Goal: Go to known website: Go to known website

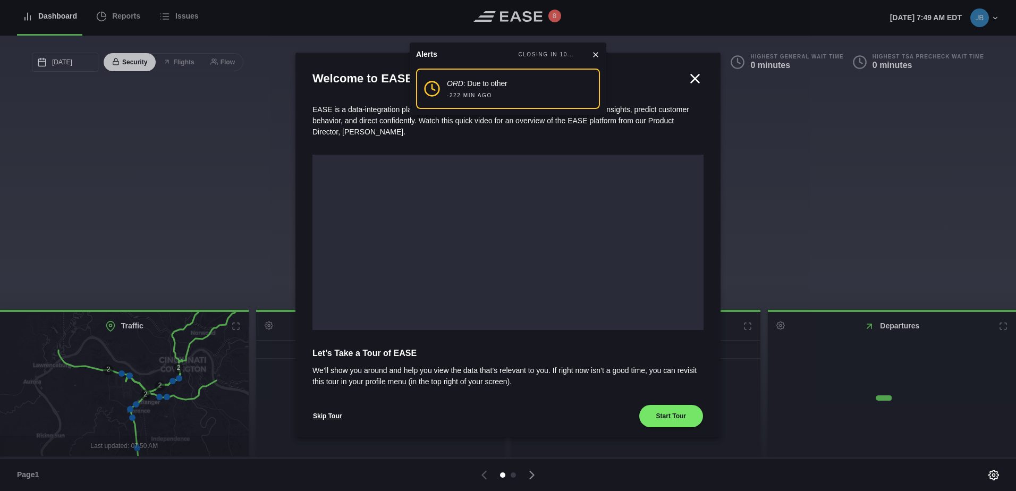
click at [692, 80] on icon at bounding box center [696, 78] width 8 height 8
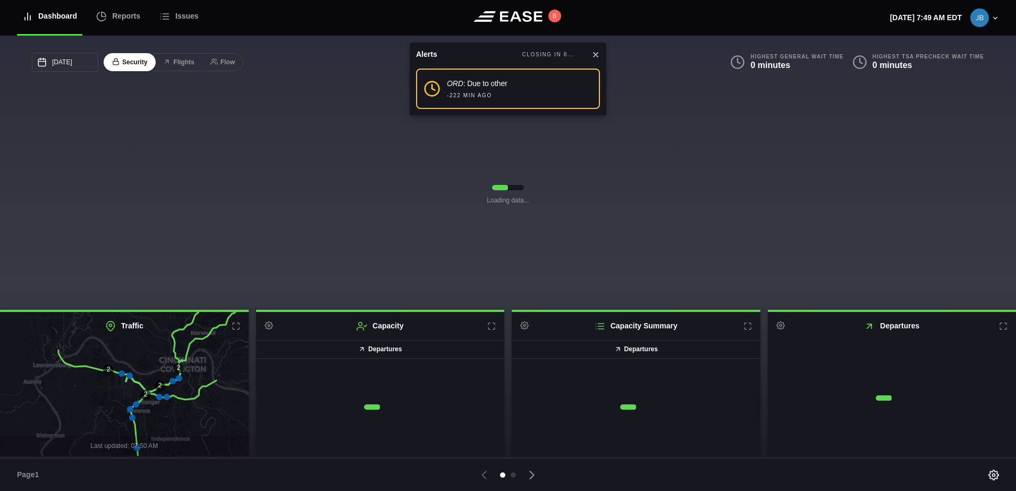
click at [594, 55] on icon at bounding box center [596, 54] width 9 height 9
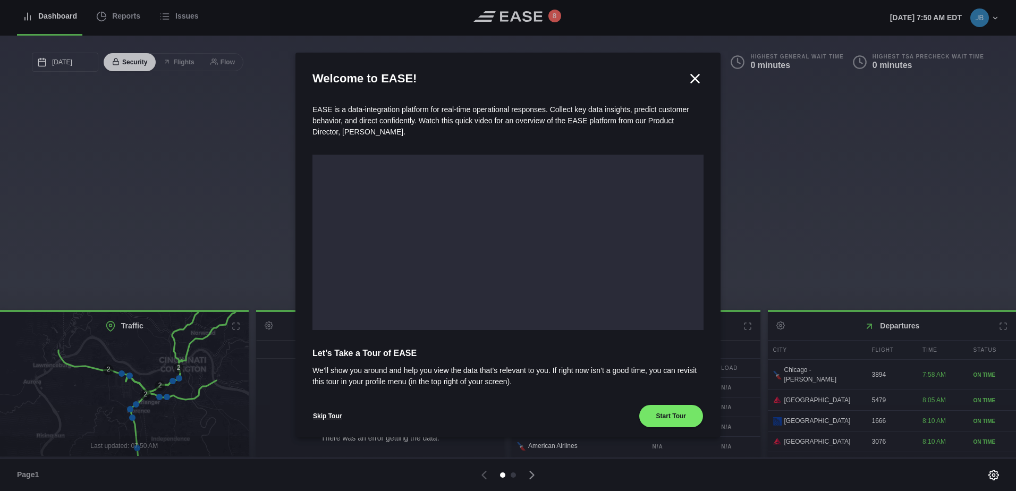
click at [689, 83] on icon at bounding box center [695, 79] width 16 height 16
